Goal: Task Accomplishment & Management: Use online tool/utility

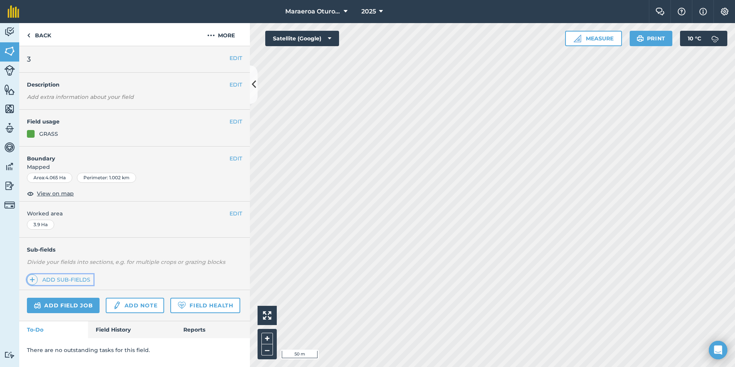
click at [74, 279] on link "Add sub-fields" at bounding box center [60, 279] width 67 height 11
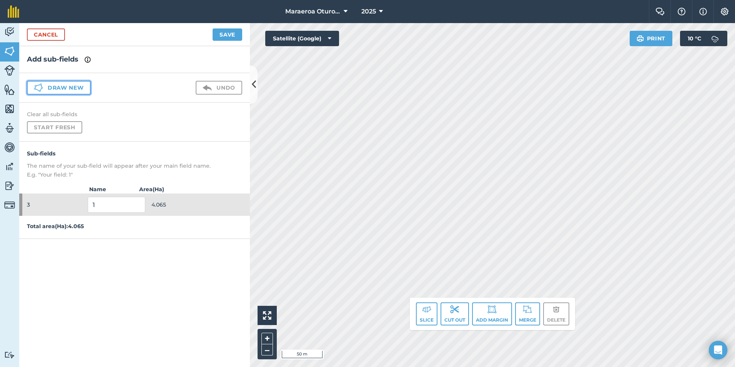
click at [68, 88] on button "Draw new" at bounding box center [59, 88] width 64 height 14
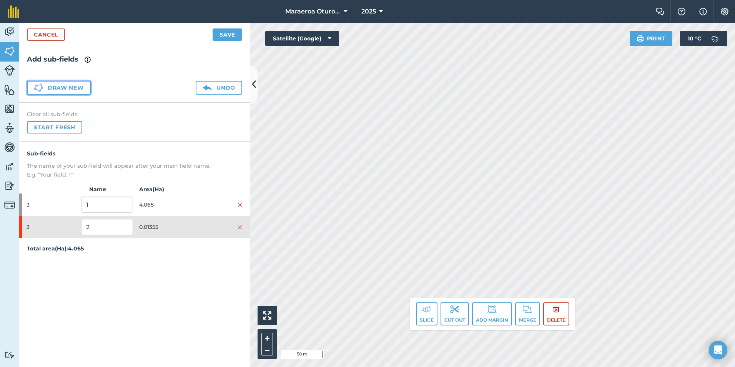
click at [54, 89] on button "Draw new" at bounding box center [59, 88] width 64 height 14
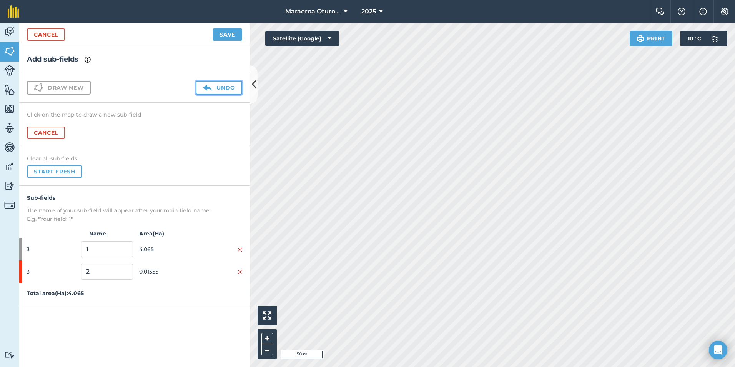
click at [212, 88] on img at bounding box center [207, 87] width 9 height 9
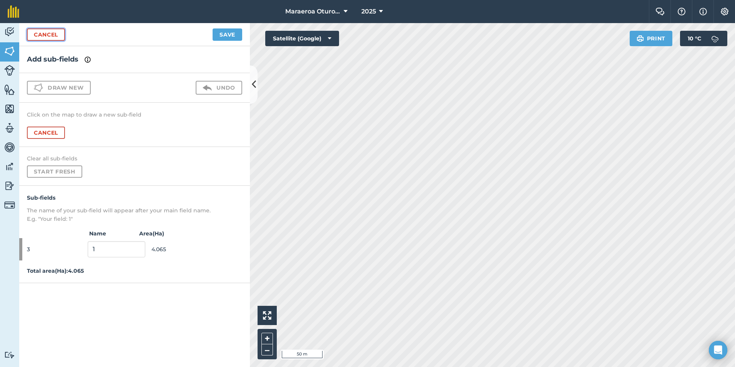
click at [48, 33] on link "Cancel" at bounding box center [46, 34] width 38 height 12
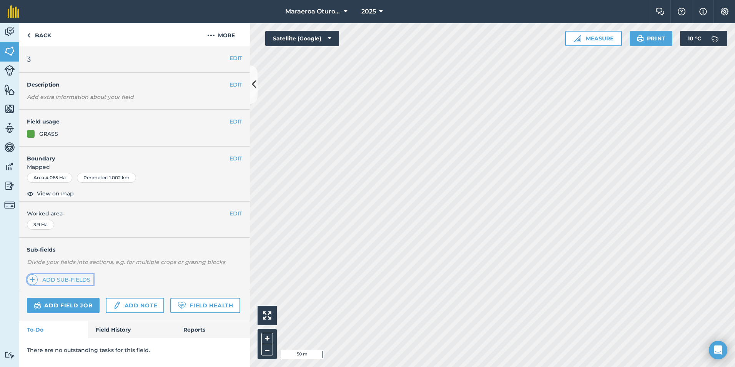
click at [62, 275] on link "Add sub-fields" at bounding box center [60, 279] width 67 height 11
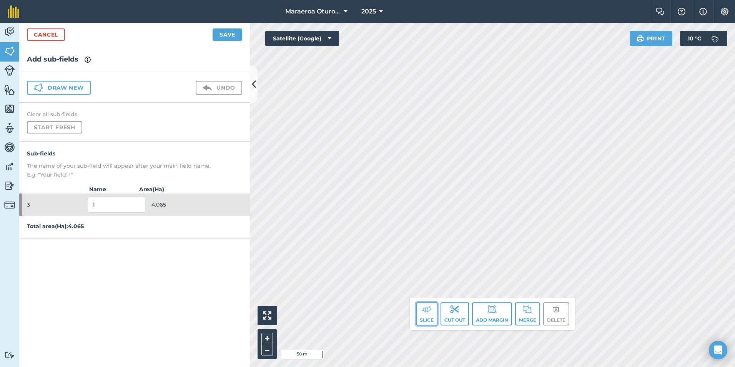
click at [423, 315] on button "Slice" at bounding box center [427, 313] width 22 height 23
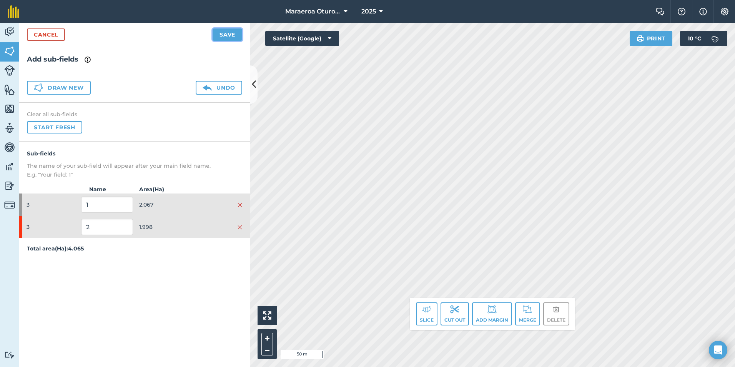
click at [221, 38] on button "Save" at bounding box center [228, 34] width 30 height 12
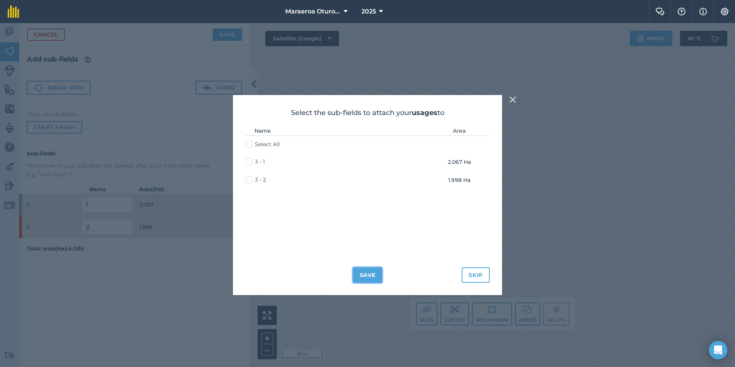
click at [364, 273] on button "Save" at bounding box center [368, 274] width 30 height 15
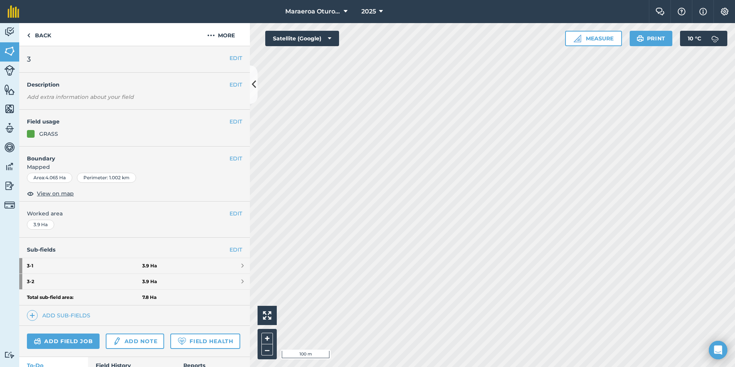
click at [735, 263] on html "Maraeroa Oturoa 2b 2025 Farm Chat Help Info Settings Maraeroa Oturoa 2b - 2025 …" at bounding box center [367, 183] width 735 height 367
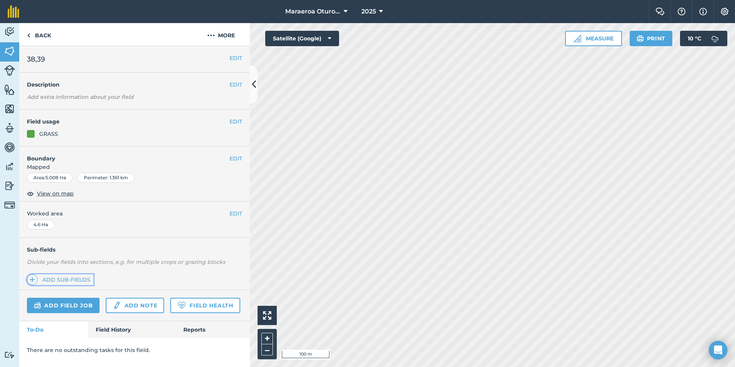
click at [63, 279] on link "Add sub-fields" at bounding box center [60, 279] width 67 height 11
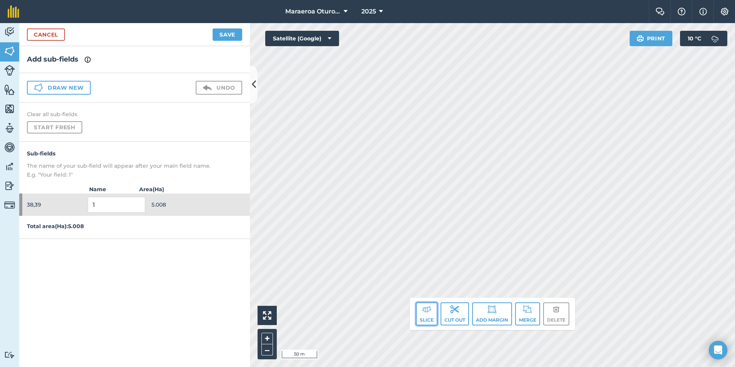
click at [422, 310] on img at bounding box center [426, 308] width 9 height 9
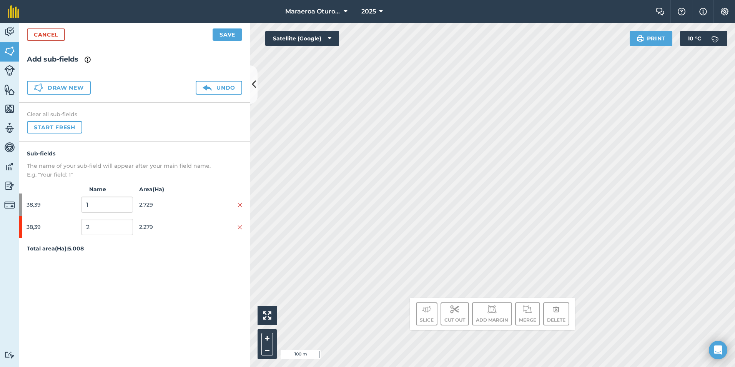
click at [240, 221] on div "Activity Fields Livestock Features Maps Team Vehicles Data Reporting Billing Tu…" at bounding box center [367, 195] width 735 height 344
click at [735, 188] on html "Maraeroa Oturoa 2b 2025 Farm Chat Help Info Settings Maraeroa Oturoa 2b - 2025 …" at bounding box center [367, 183] width 735 height 367
click at [225, 32] on button "Save" at bounding box center [228, 34] width 30 height 12
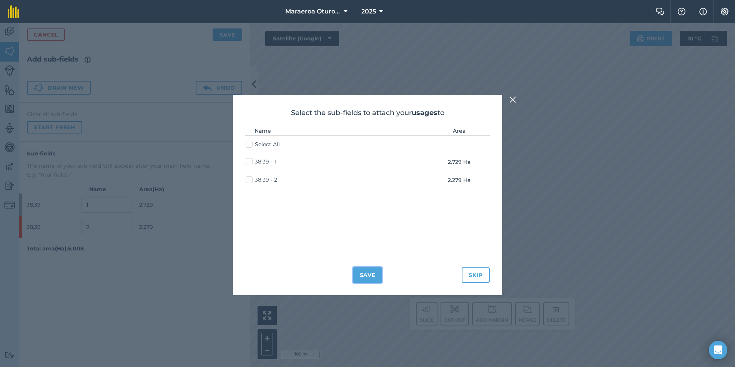
click at [376, 270] on button "Save" at bounding box center [368, 274] width 30 height 15
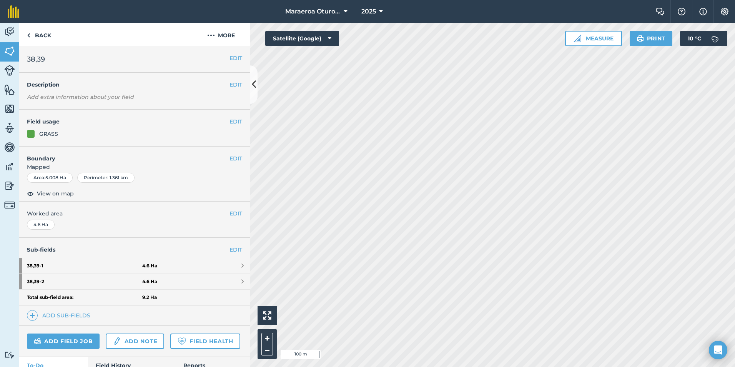
click at [236, 202] on div "Activity Fields Livestock Features Maps Team Vehicles Data Reporting Billing Tu…" at bounding box center [367, 195] width 735 height 344
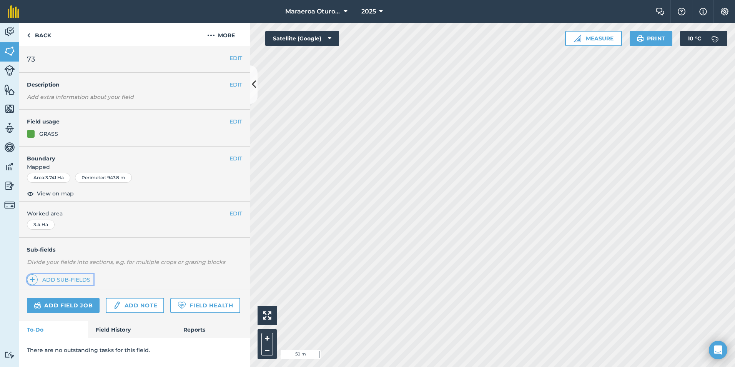
click at [77, 277] on link "Add sub-fields" at bounding box center [60, 279] width 67 height 11
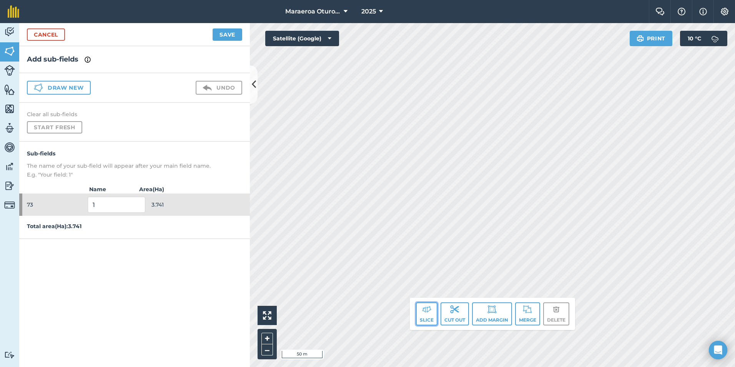
click at [424, 314] on button "Slice" at bounding box center [427, 313] width 22 height 23
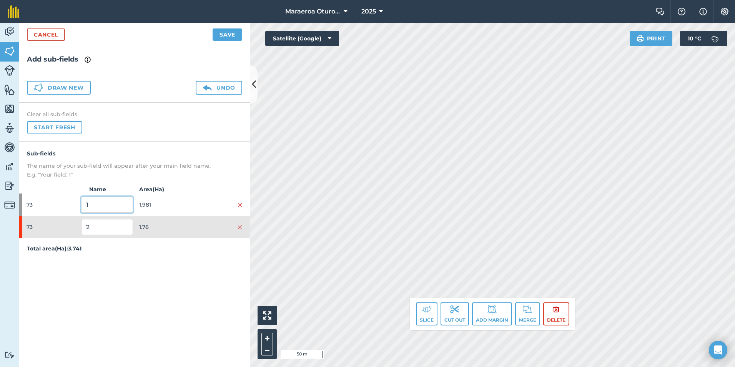
drag, startPoint x: 94, startPoint y: 206, endPoint x: 28, endPoint y: 209, distance: 65.8
click at [28, 209] on div "73 1 1.981" at bounding box center [134, 204] width 231 height 22
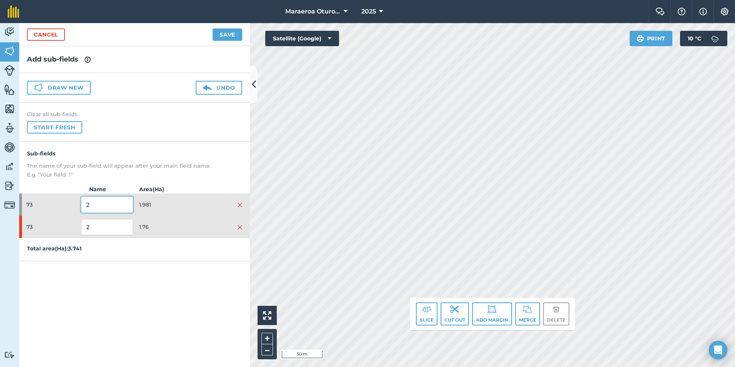
type input "2"
drag, startPoint x: 91, startPoint y: 229, endPoint x: 33, endPoint y: 226, distance: 57.7
click at [36, 228] on div "73 2 1.76" at bounding box center [134, 227] width 231 height 22
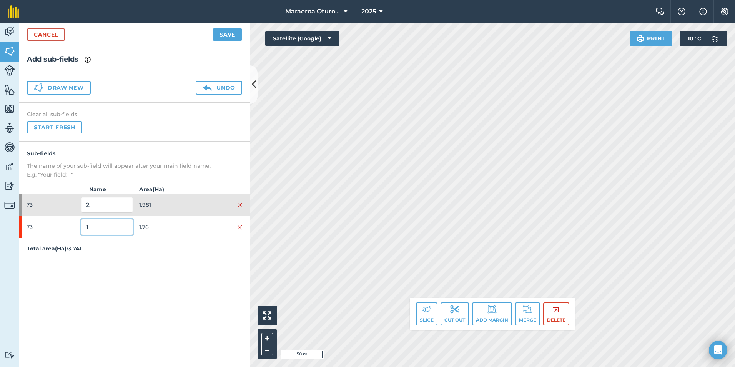
type input "1"
click at [146, 266] on div "Add sub-fields Draw new Undo Clear all sub-fields Start fresh Sub-fields The na…" at bounding box center [134, 206] width 231 height 321
click at [237, 36] on button "Save" at bounding box center [228, 34] width 30 height 12
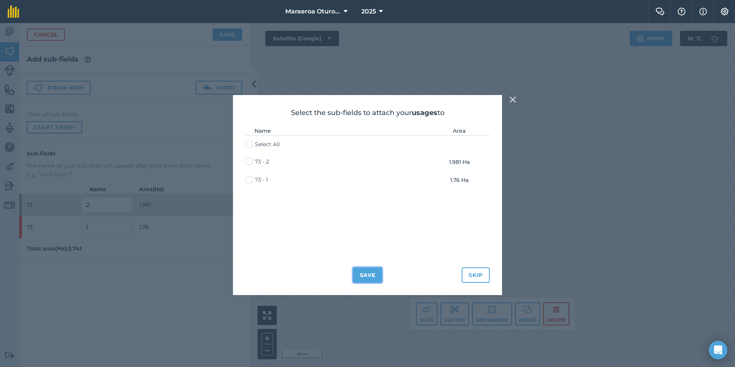
click at [364, 275] on button "Save" at bounding box center [368, 274] width 30 height 15
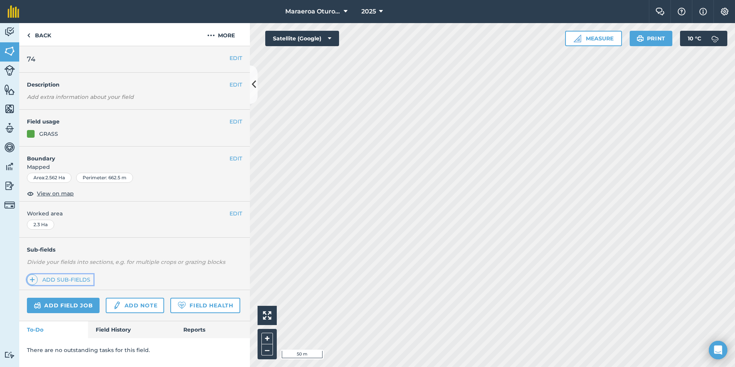
click at [66, 279] on link "Add sub-fields" at bounding box center [60, 279] width 67 height 11
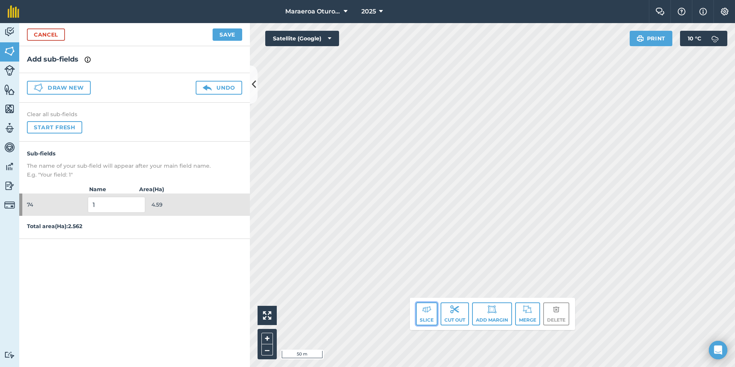
click at [422, 307] on img at bounding box center [426, 308] width 9 height 9
click at [424, 310] on img at bounding box center [426, 308] width 9 height 9
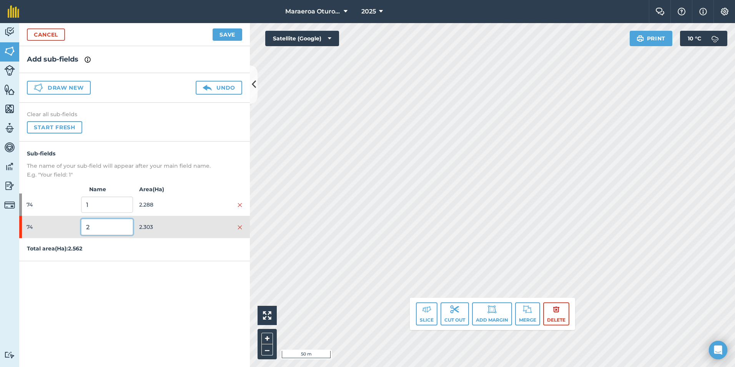
drag, startPoint x: 97, startPoint y: 226, endPoint x: 49, endPoint y: 223, distance: 48.1
click at [49, 223] on div "74 2 2.303" at bounding box center [134, 227] width 231 height 22
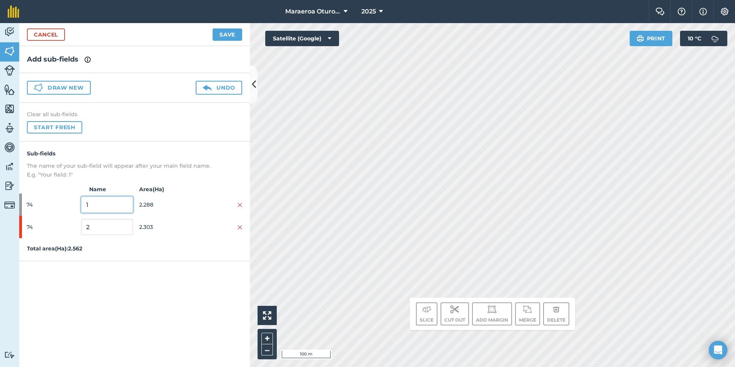
drag, startPoint x: 97, startPoint y: 205, endPoint x: 42, endPoint y: 204, distance: 54.6
click at [42, 204] on div "74 1 2.288" at bounding box center [134, 204] width 231 height 22
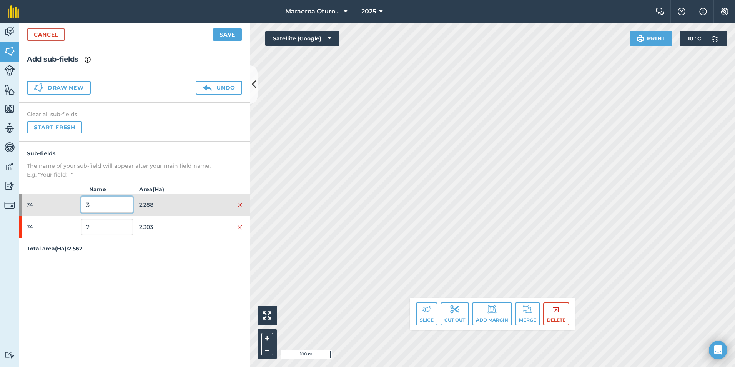
type input "3"
click at [230, 30] on button "Save" at bounding box center [228, 34] width 30 height 12
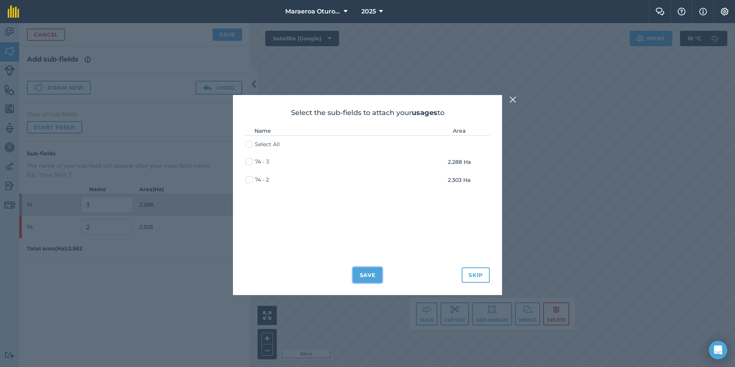
click at [377, 276] on button "Save" at bounding box center [368, 274] width 30 height 15
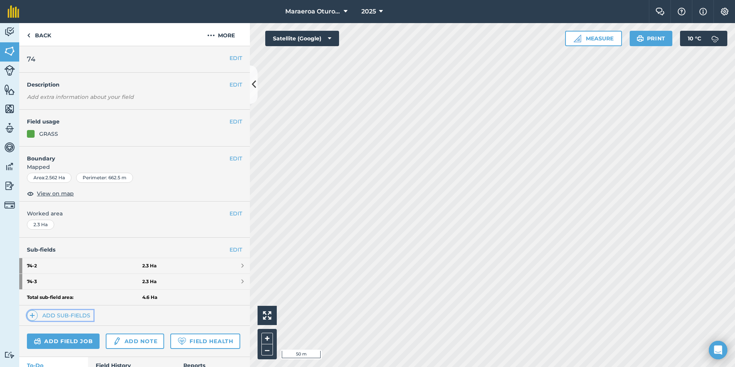
click at [68, 314] on link "Add sub-fields" at bounding box center [60, 315] width 67 height 11
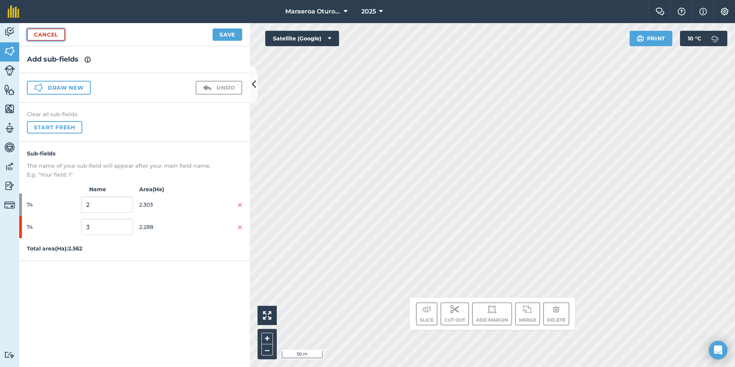
click at [40, 37] on link "Cancel" at bounding box center [46, 34] width 38 height 12
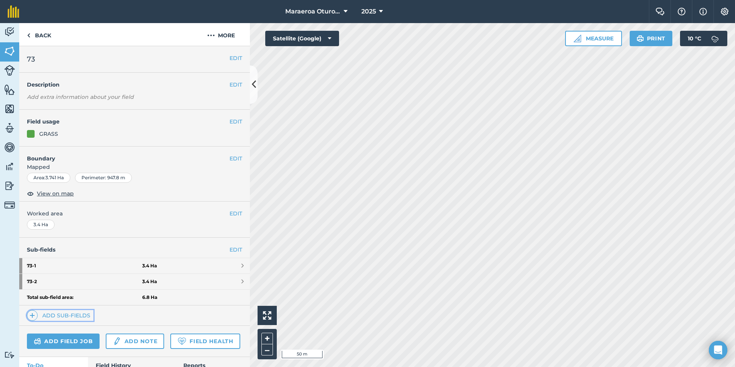
click at [74, 316] on link "Add sub-fields" at bounding box center [60, 315] width 67 height 11
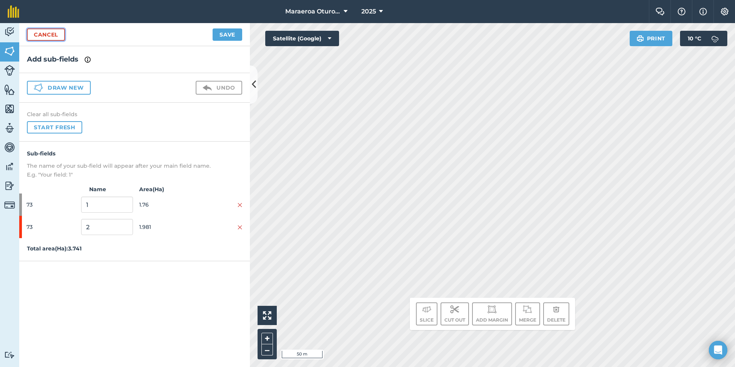
click at [50, 33] on link "Cancel" at bounding box center [46, 34] width 38 height 12
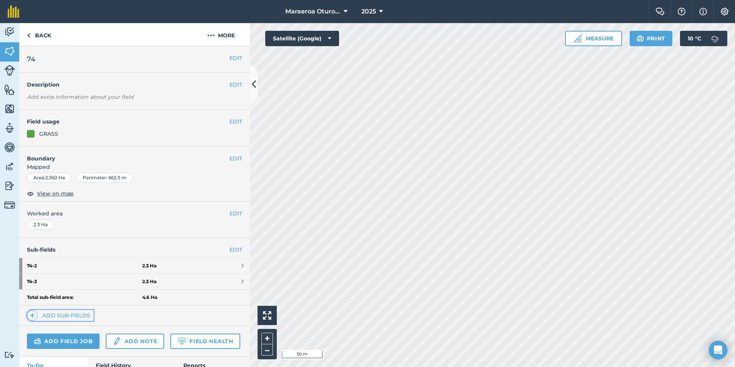
click at [66, 316] on link "Add sub-fields" at bounding box center [60, 315] width 67 height 11
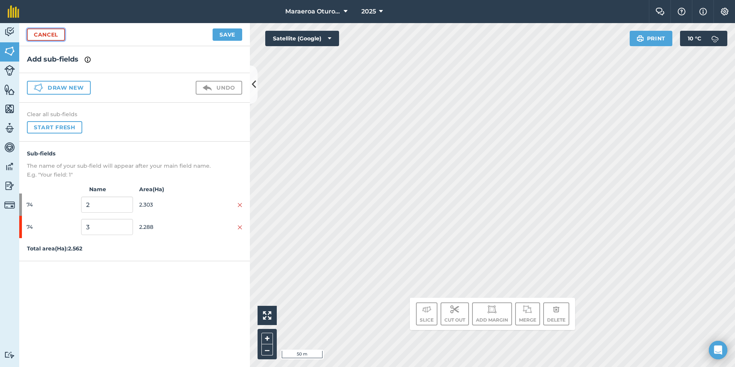
click at [45, 34] on link "Cancel" at bounding box center [46, 34] width 38 height 12
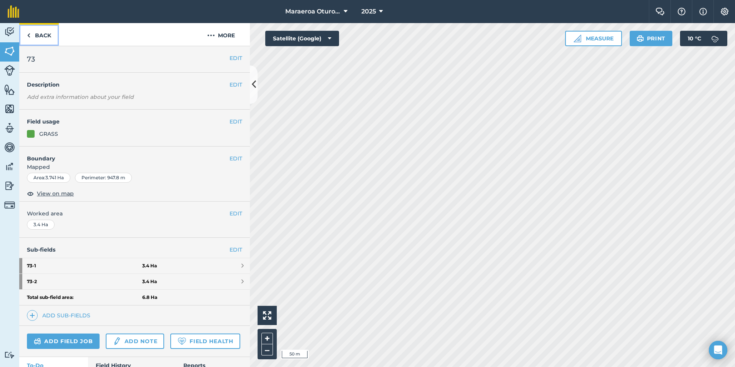
click at [31, 32] on link "Back" at bounding box center [39, 34] width 40 height 23
click at [37, 35] on link "Back" at bounding box center [39, 34] width 40 height 23
click at [60, 192] on span "View on map" at bounding box center [55, 193] width 37 height 8
click at [230, 56] on button "EDIT" at bounding box center [236, 58] width 13 height 8
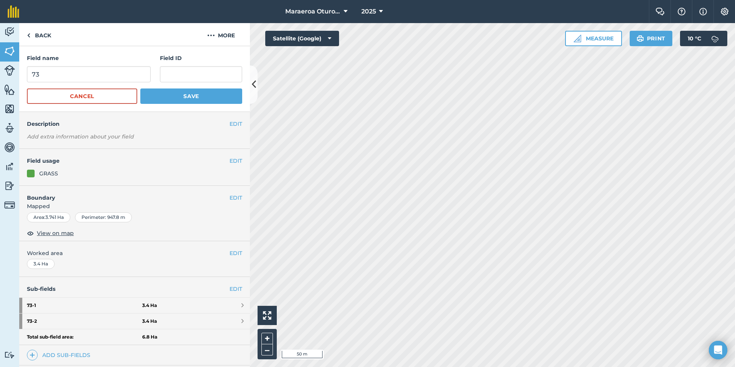
click at [190, 52] on div "Field name 73 Field ID Cancel Save" at bounding box center [134, 79] width 231 height 66
drag, startPoint x: 115, startPoint y: 143, endPoint x: 121, endPoint y: 117, distance: 26.9
click at [121, 117] on div "EDIT Description Add extra information about your field" at bounding box center [134, 130] width 231 height 37
click at [40, 34] on link "Back" at bounding box center [39, 34] width 40 height 23
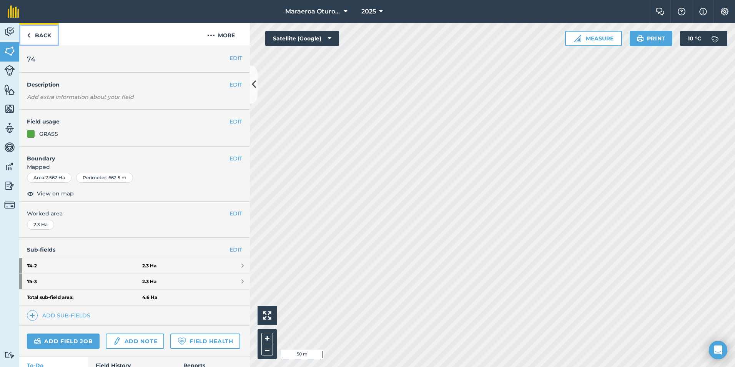
click at [43, 37] on link "Back" at bounding box center [39, 34] width 40 height 23
